Goal: Navigation & Orientation: Find specific page/section

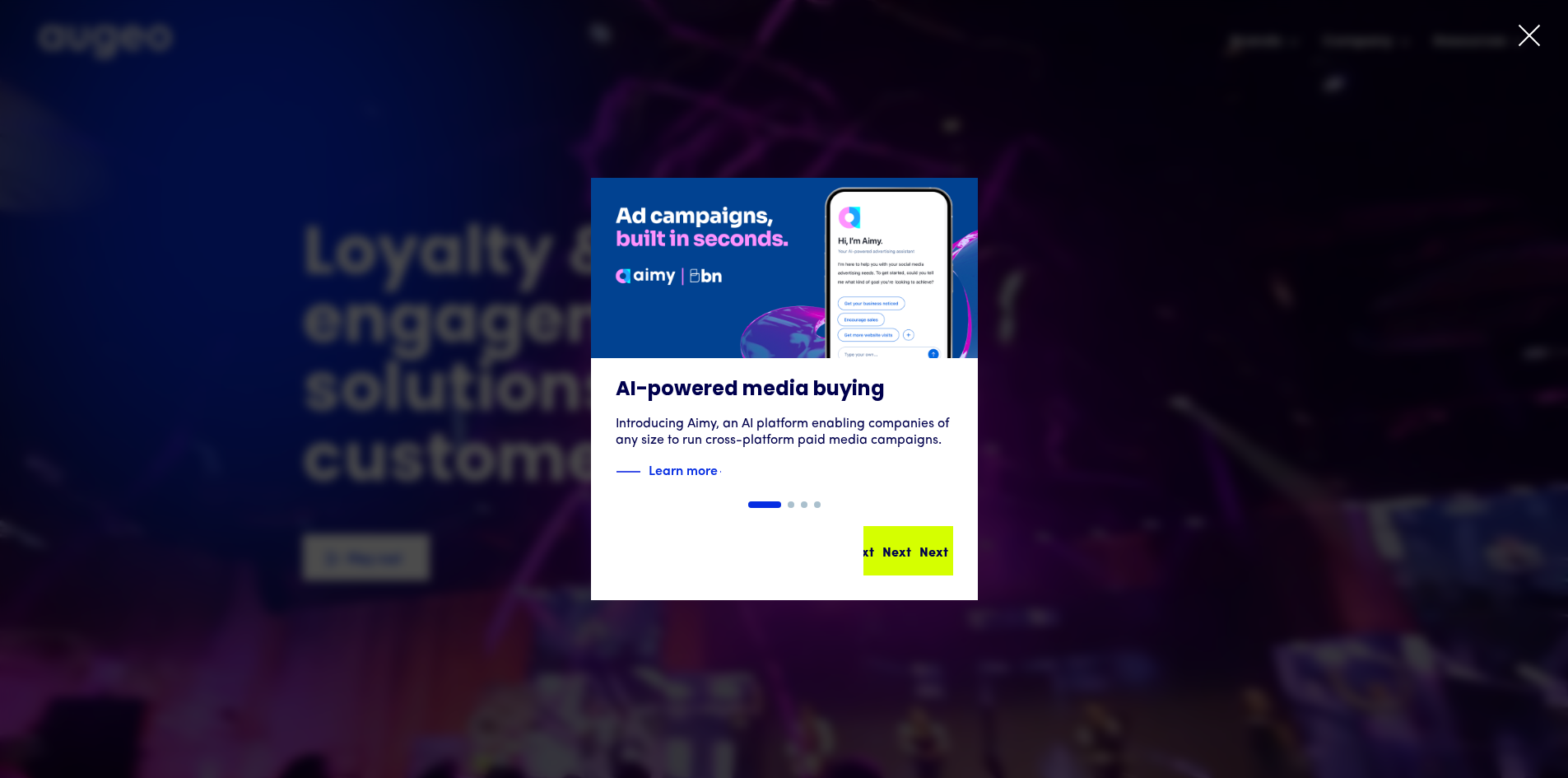
click at [920, 551] on div "Next" at bounding box center [934, 550] width 29 height 19
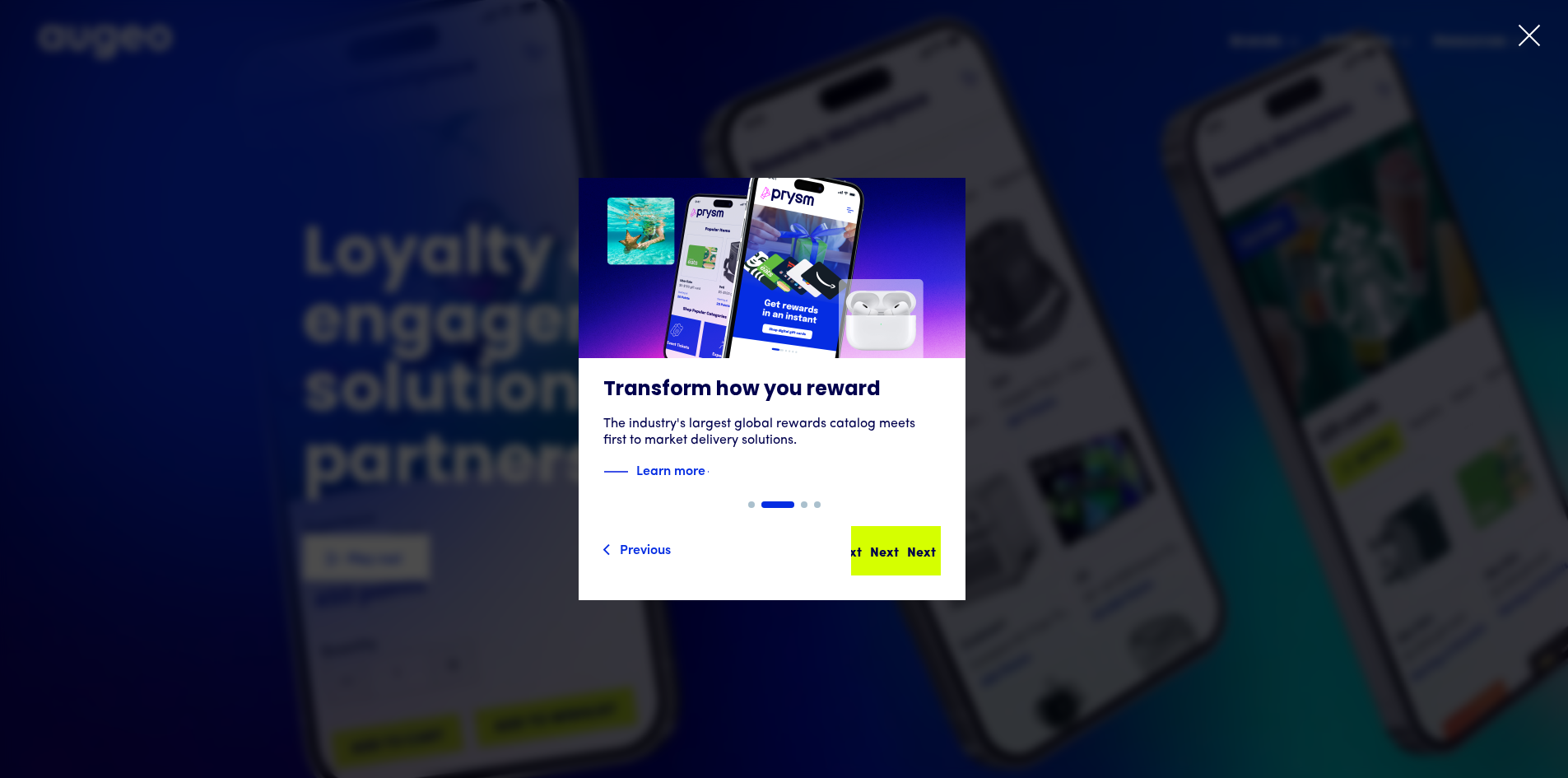
click at [909, 544] on div "Next Next Next Next" at bounding box center [902, 550] width 148 height 19
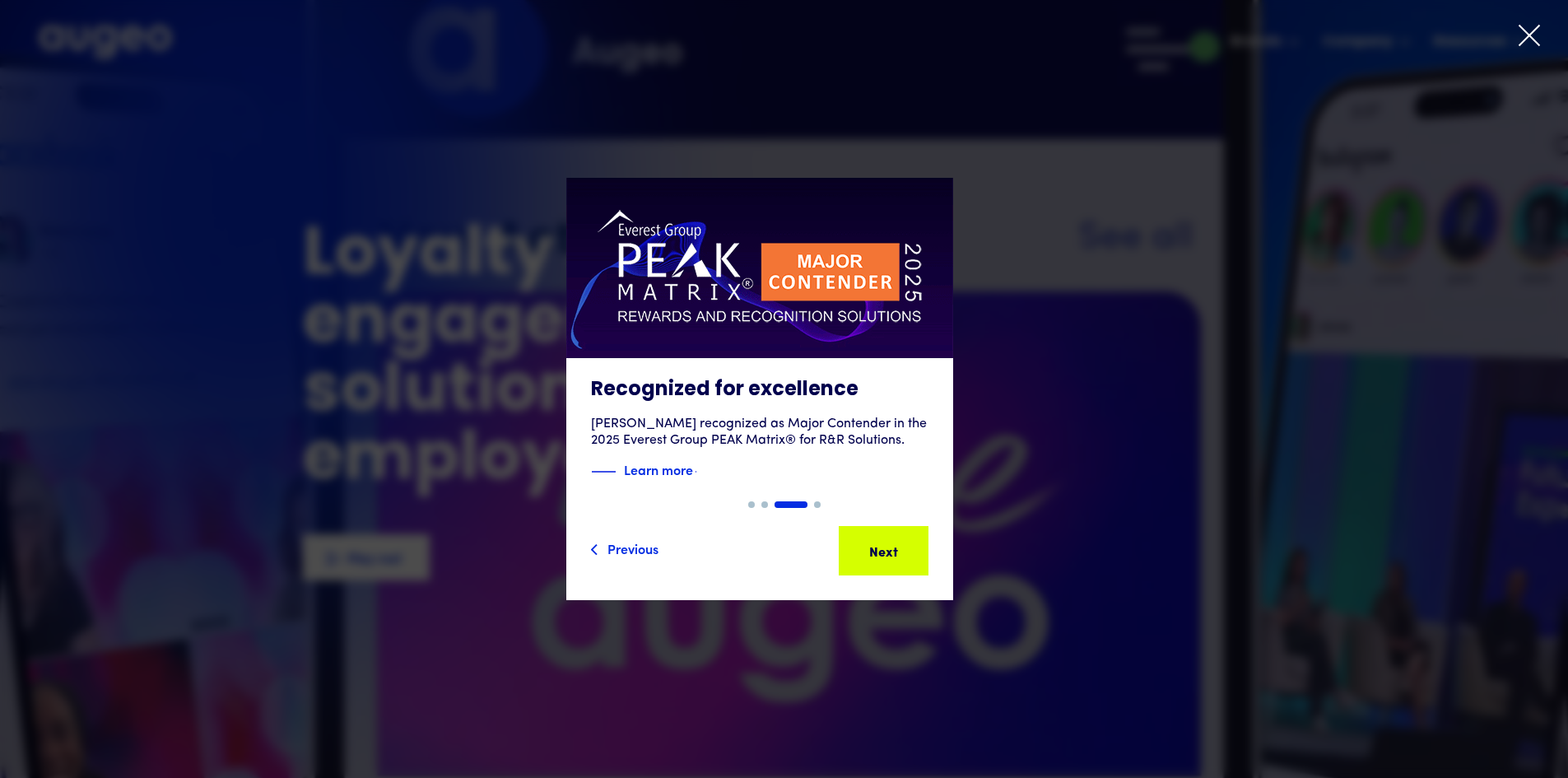
click at [904, 543] on div "Next Next Next Next" at bounding box center [891, 550] width 148 height 19
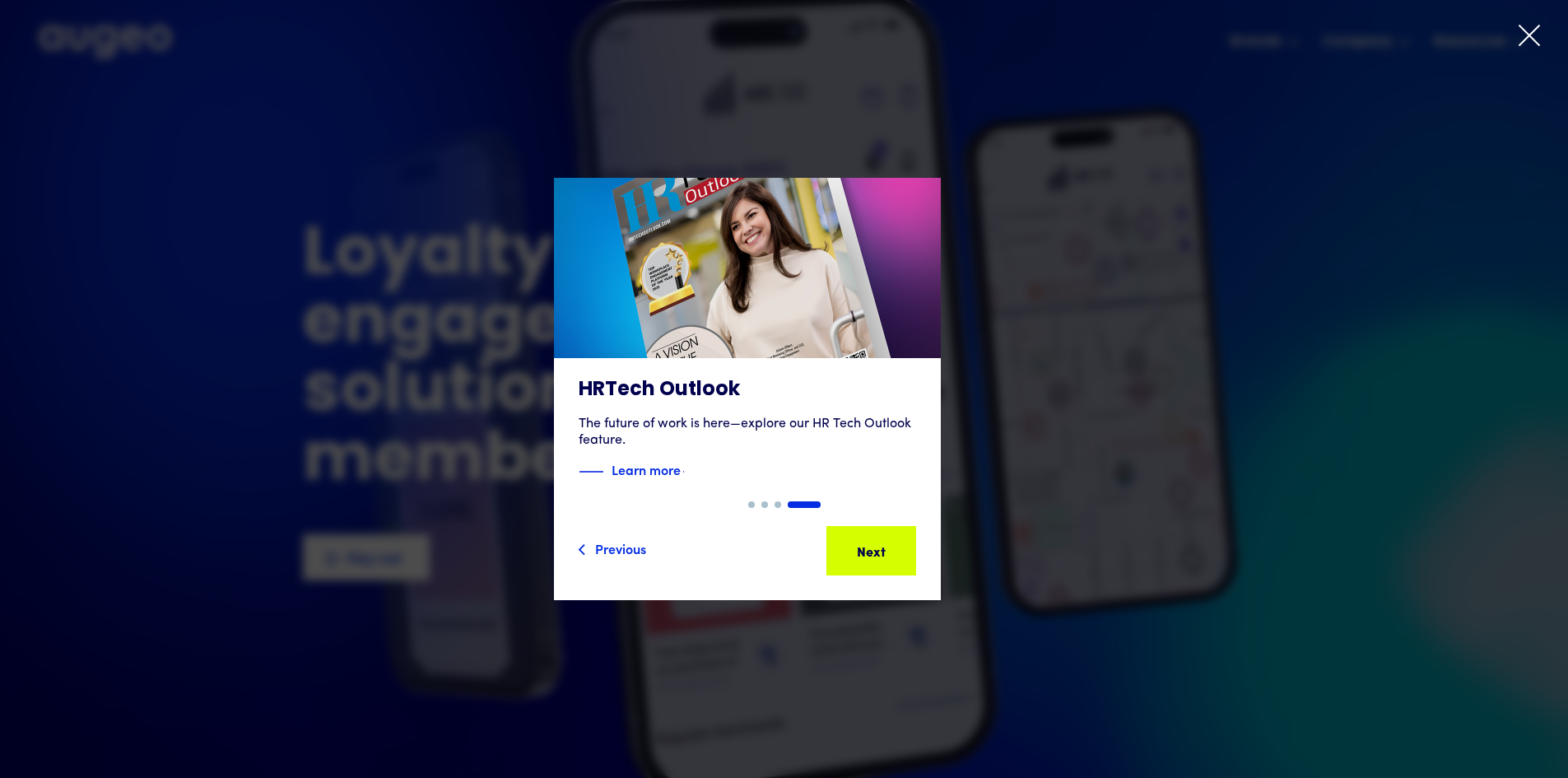
click at [904, 543] on div "Next Next Next Next" at bounding box center [878, 550] width 148 height 19
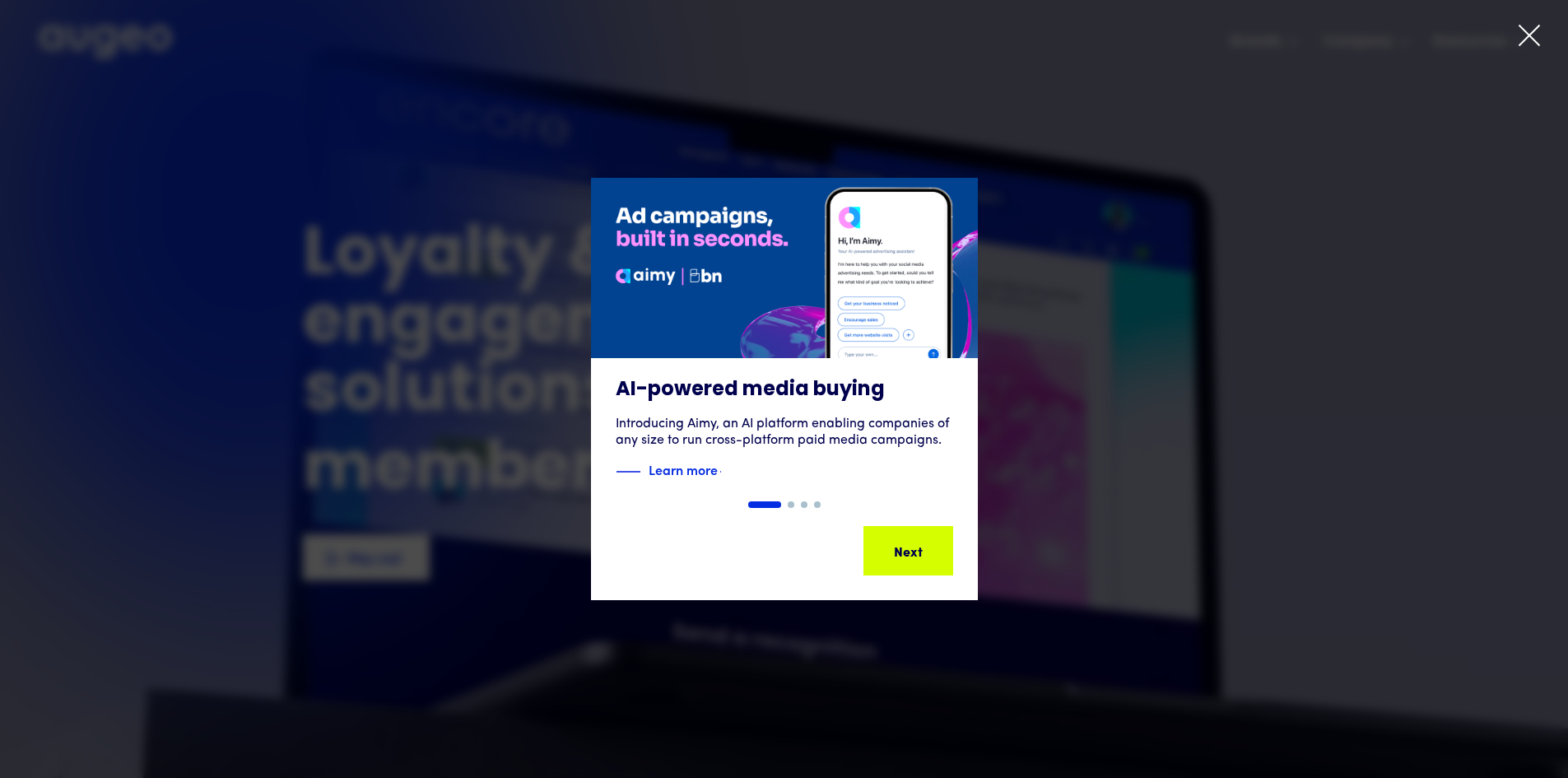
click at [920, 543] on div "Next" at bounding box center [934, 550] width 29 height 19
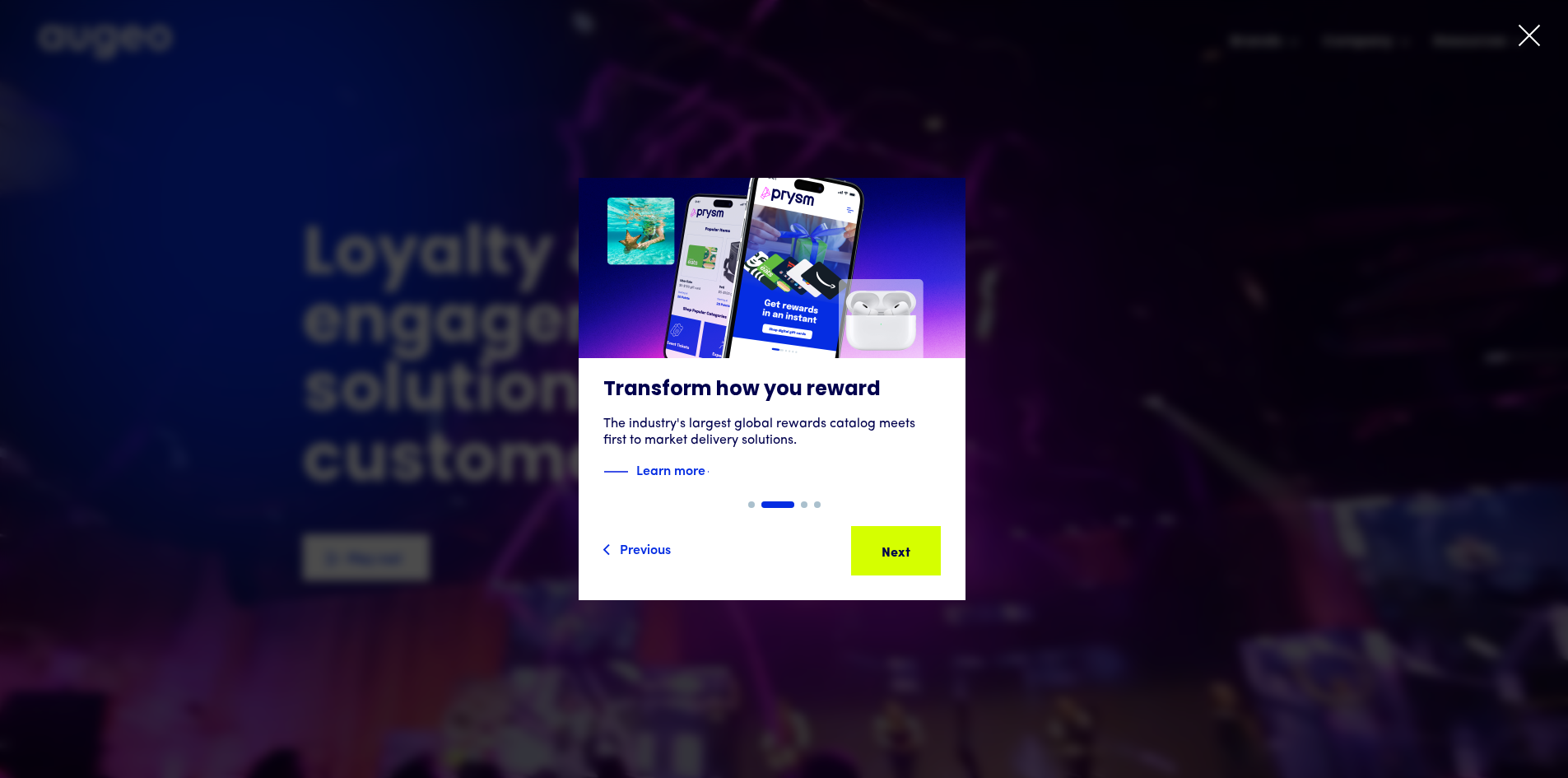
click at [903, 543] on div "Next Next Next Next" at bounding box center [902, 550] width 148 height 19
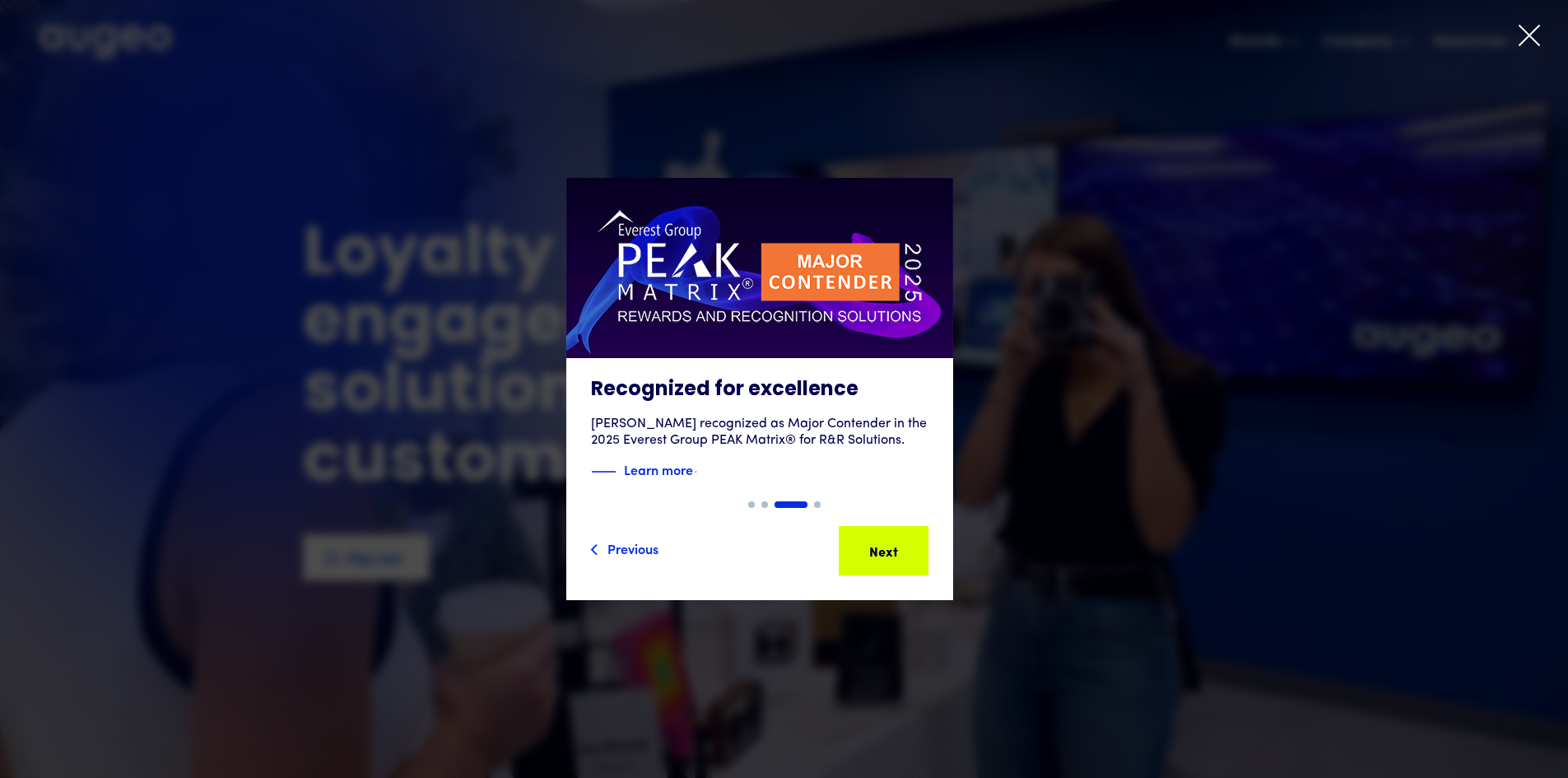
click at [1111, 505] on div "carousel" at bounding box center [784, 504] width 1568 height 7
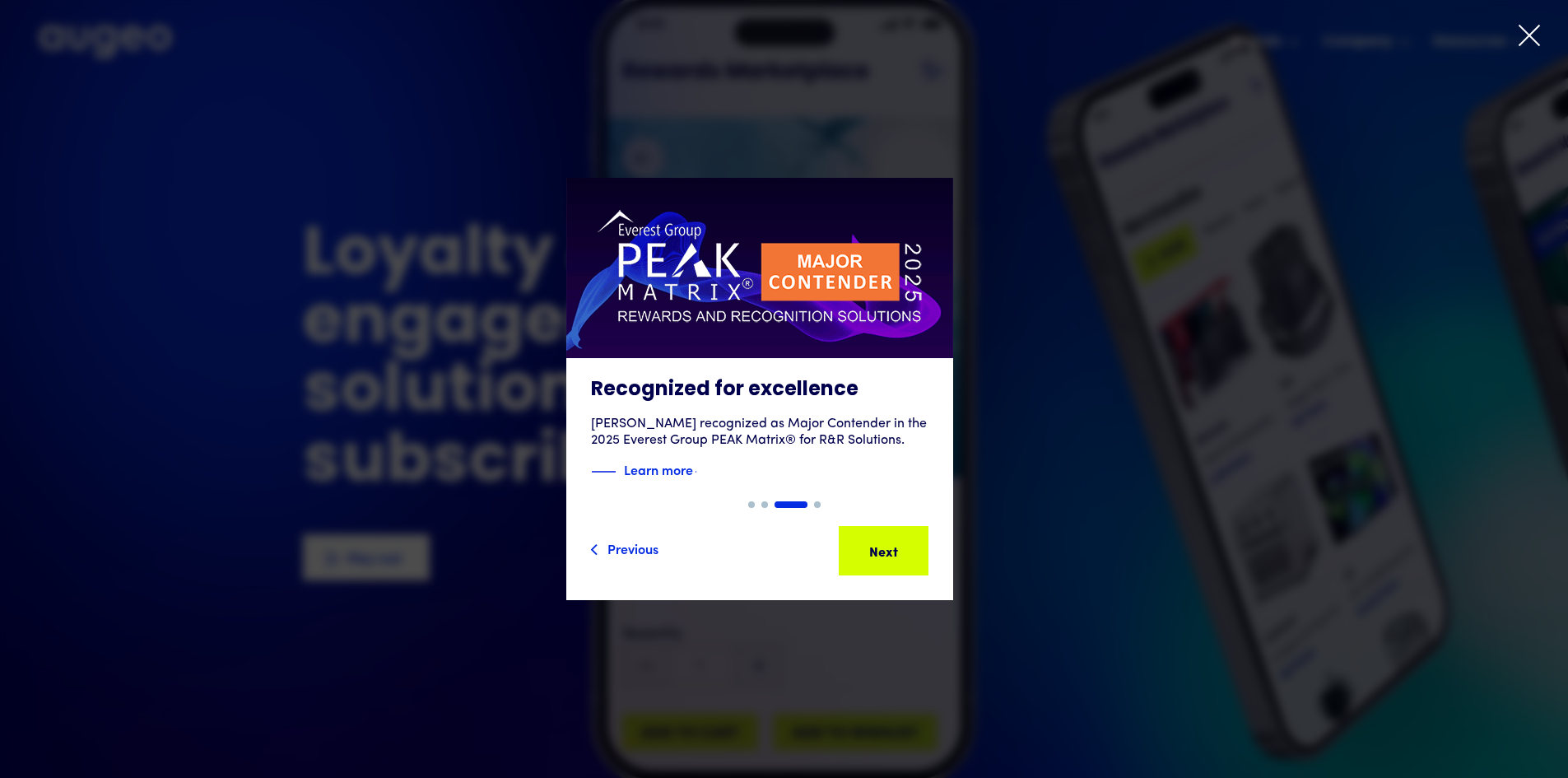
click at [1534, 36] on icon at bounding box center [1528, 35] width 24 height 24
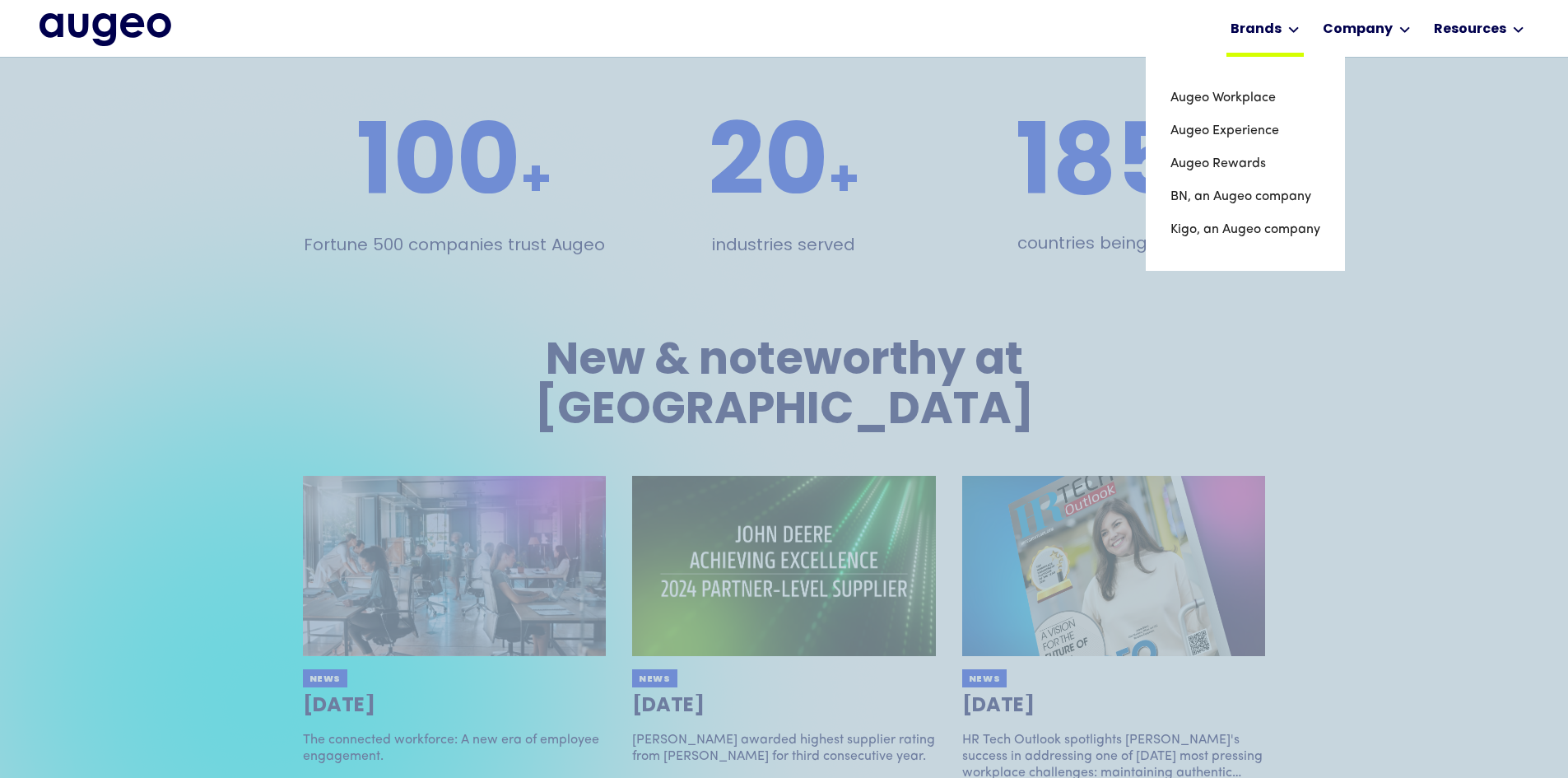
scroll to position [3104, 0]
click at [1259, 98] on link "Augeo Workplace" at bounding box center [1245, 98] width 150 height 33
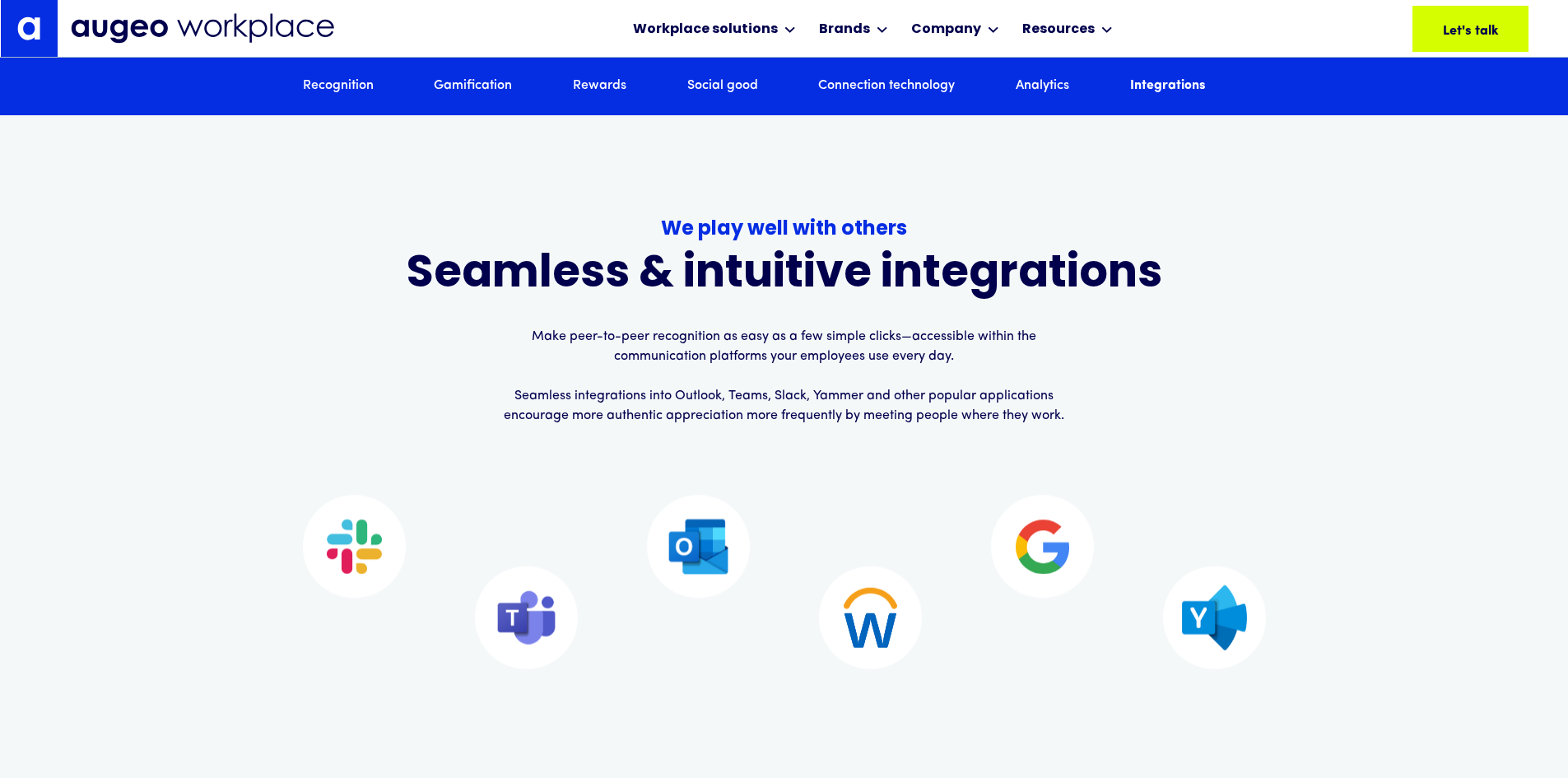
scroll to position [10203, 0]
